Goal: Transaction & Acquisition: Purchase product/service

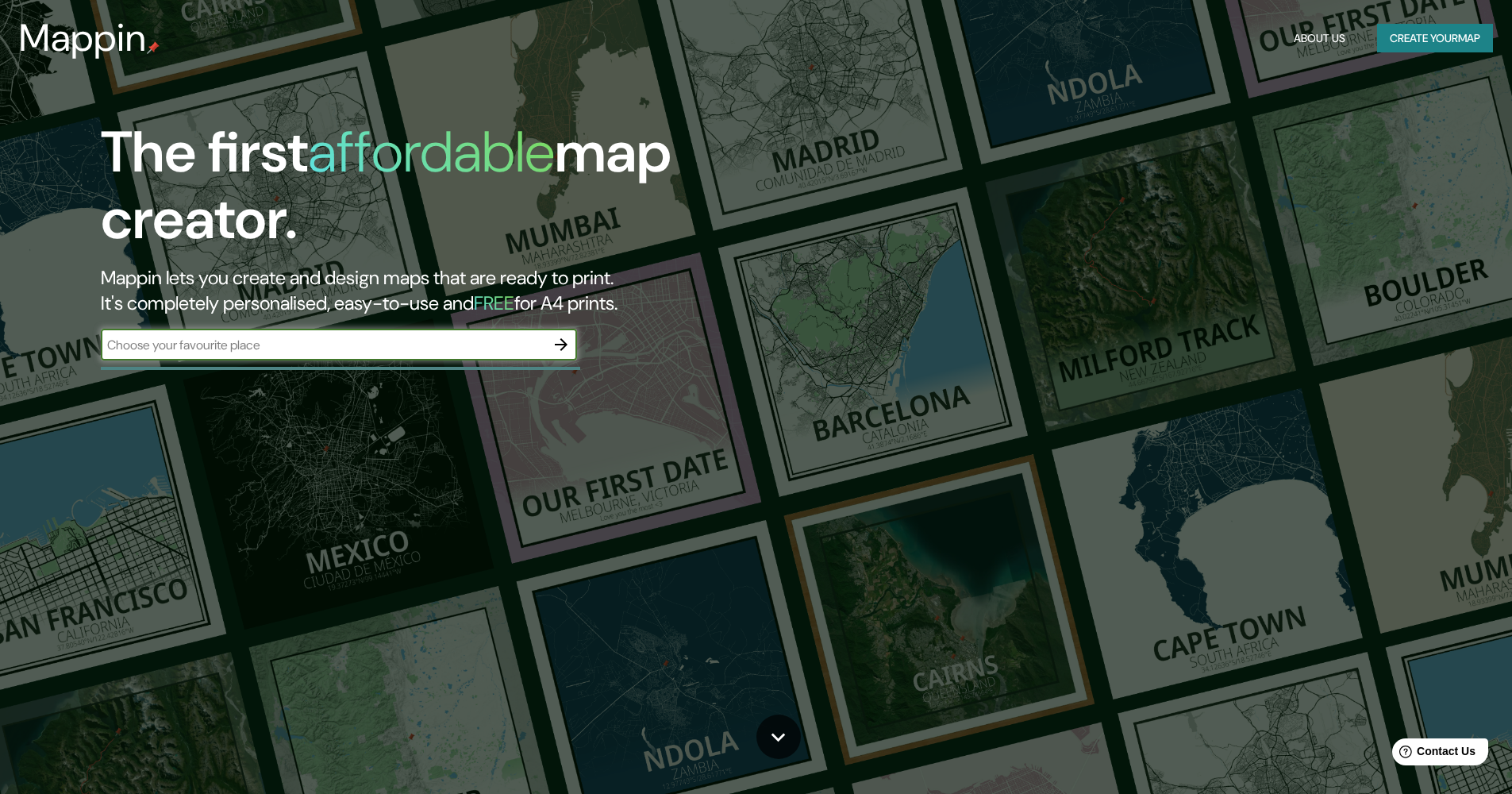
click at [180, 344] on input "text" at bounding box center [323, 344] width 445 height 18
type input "atlantic [GEOGRAPHIC_DATA]"
click at [554, 338] on icon "button" at bounding box center [561, 344] width 19 height 19
click at [1425, 42] on button "Create your map" at bounding box center [1435, 38] width 116 height 29
